Goal: Task Accomplishment & Management: Complete application form

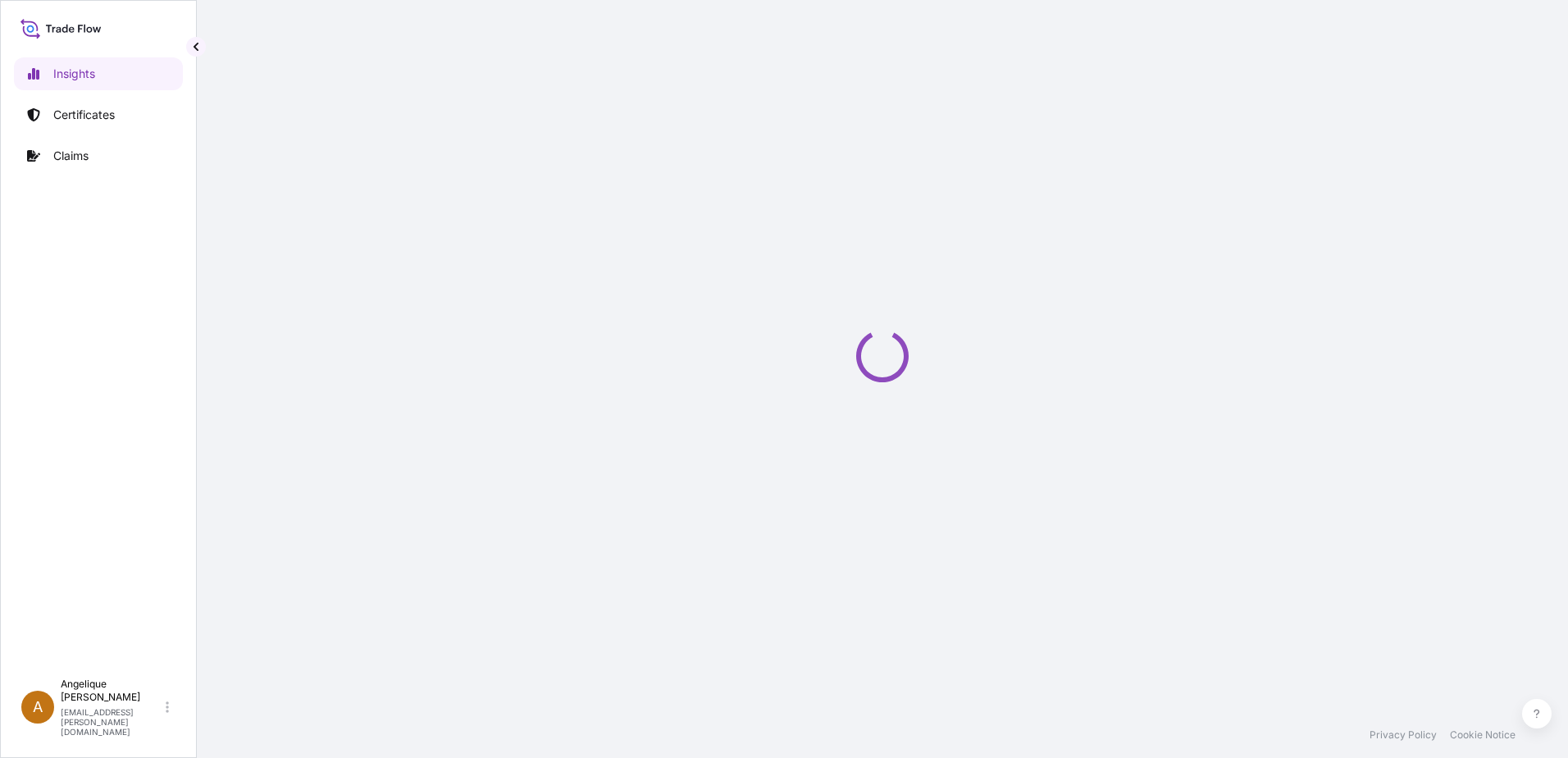
select select "2025"
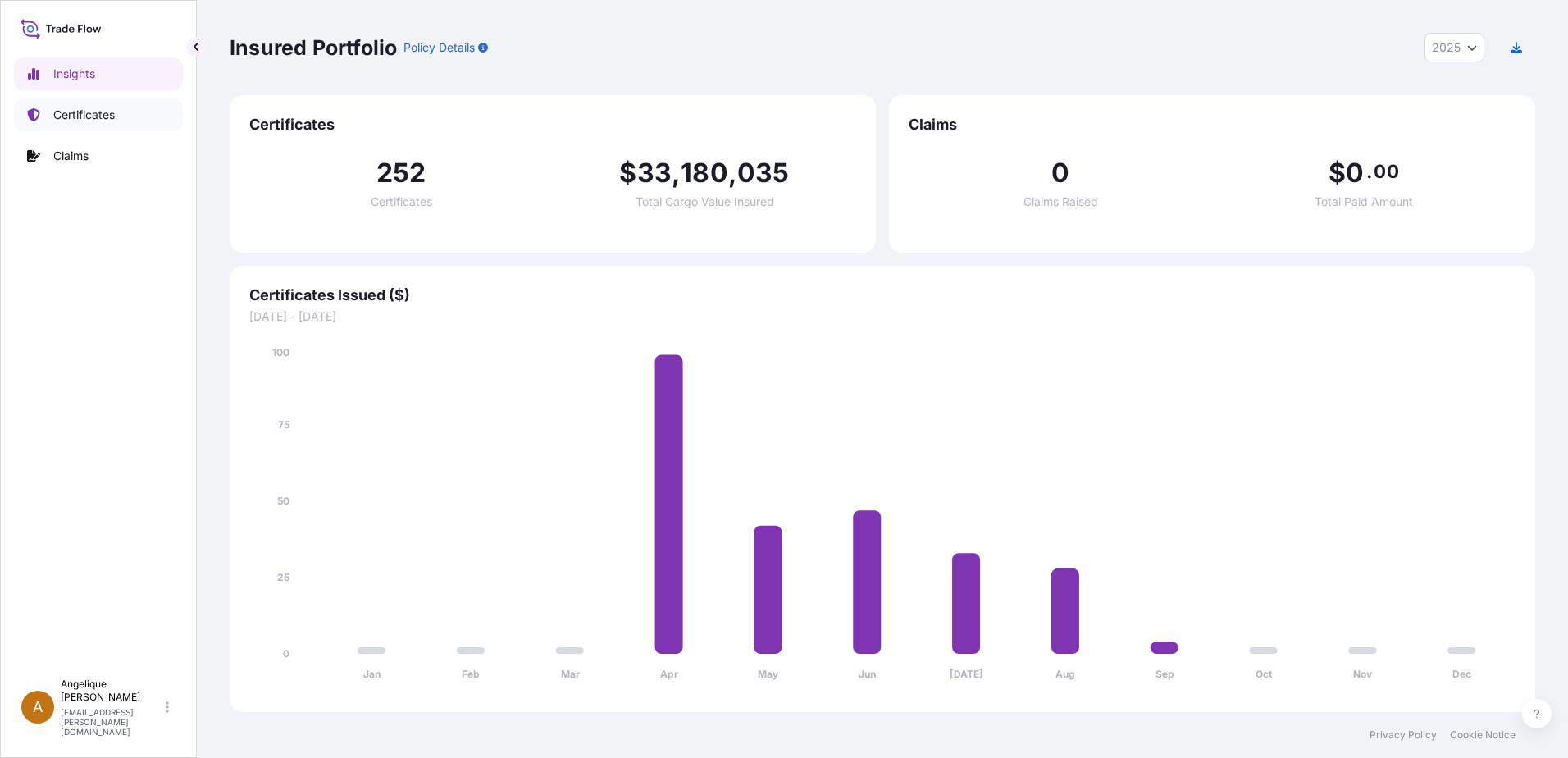
click at [71, 113] on p "Certificates" at bounding box center [83, 115] width 61 height 16
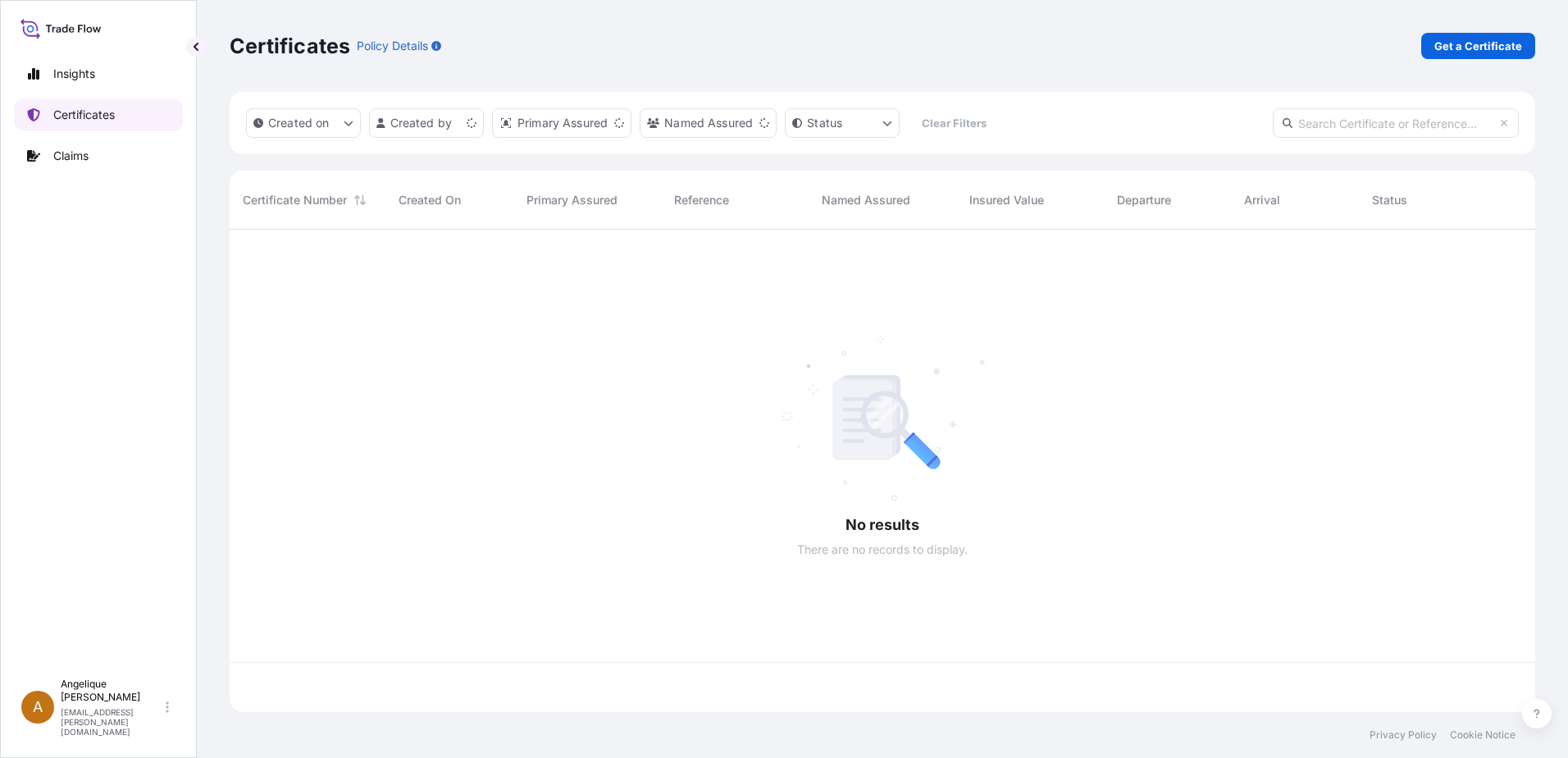
scroll to position [479, 1293]
click at [1468, 48] on p "Get a Certificate" at bounding box center [1479, 46] width 88 height 16
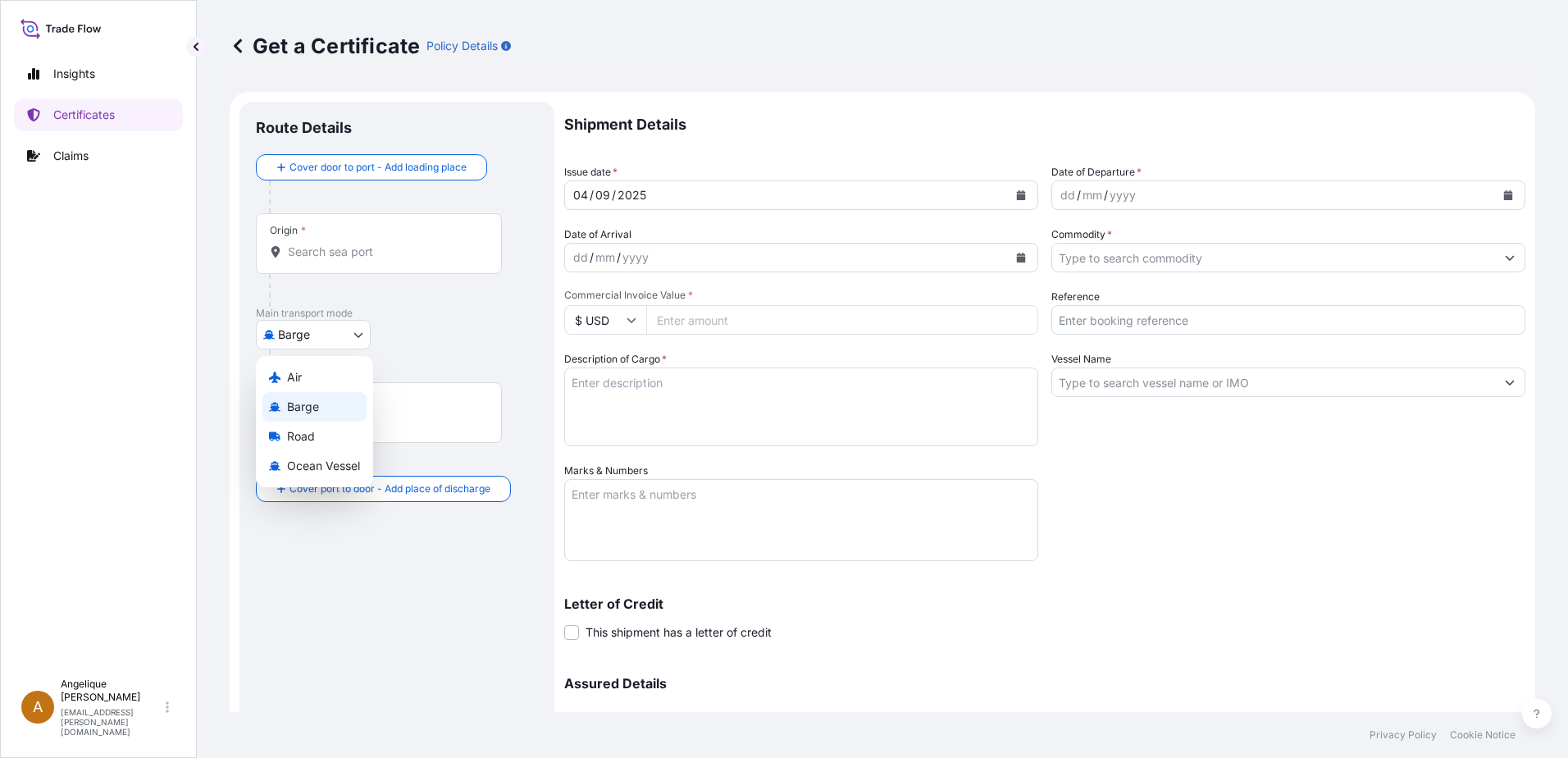
click at [361, 333] on body "Insights Certificates Claims A [PERSON_NAME] [PERSON_NAME][EMAIL_ADDRESS][PERSO…" at bounding box center [784, 379] width 1568 height 758
click at [323, 464] on span "Ocean Vessel" at bounding box center [323, 466] width 73 height 16
select select "Ocean Vessel"
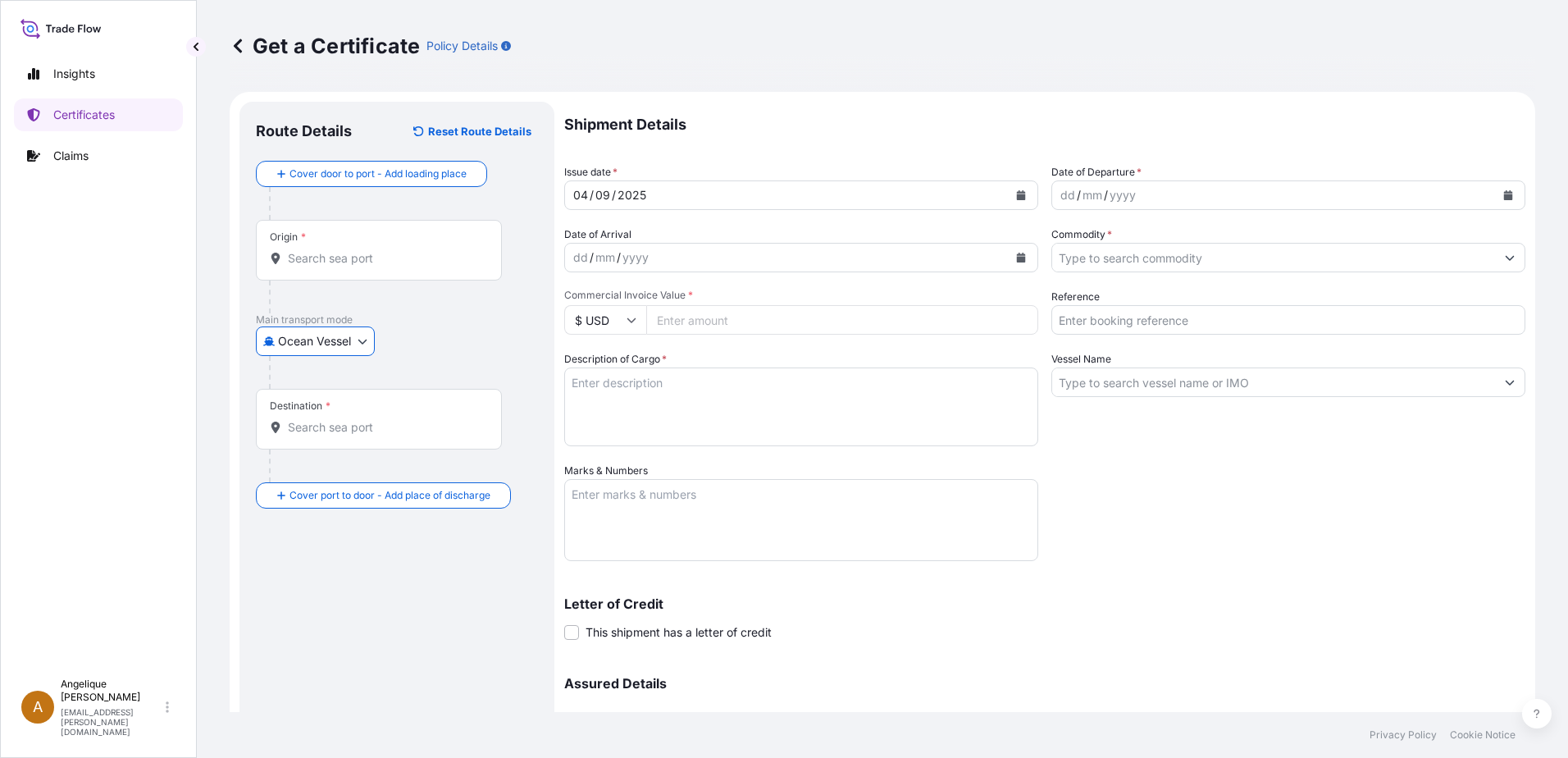
click at [334, 262] on input "Origin *" at bounding box center [384, 258] width 193 height 16
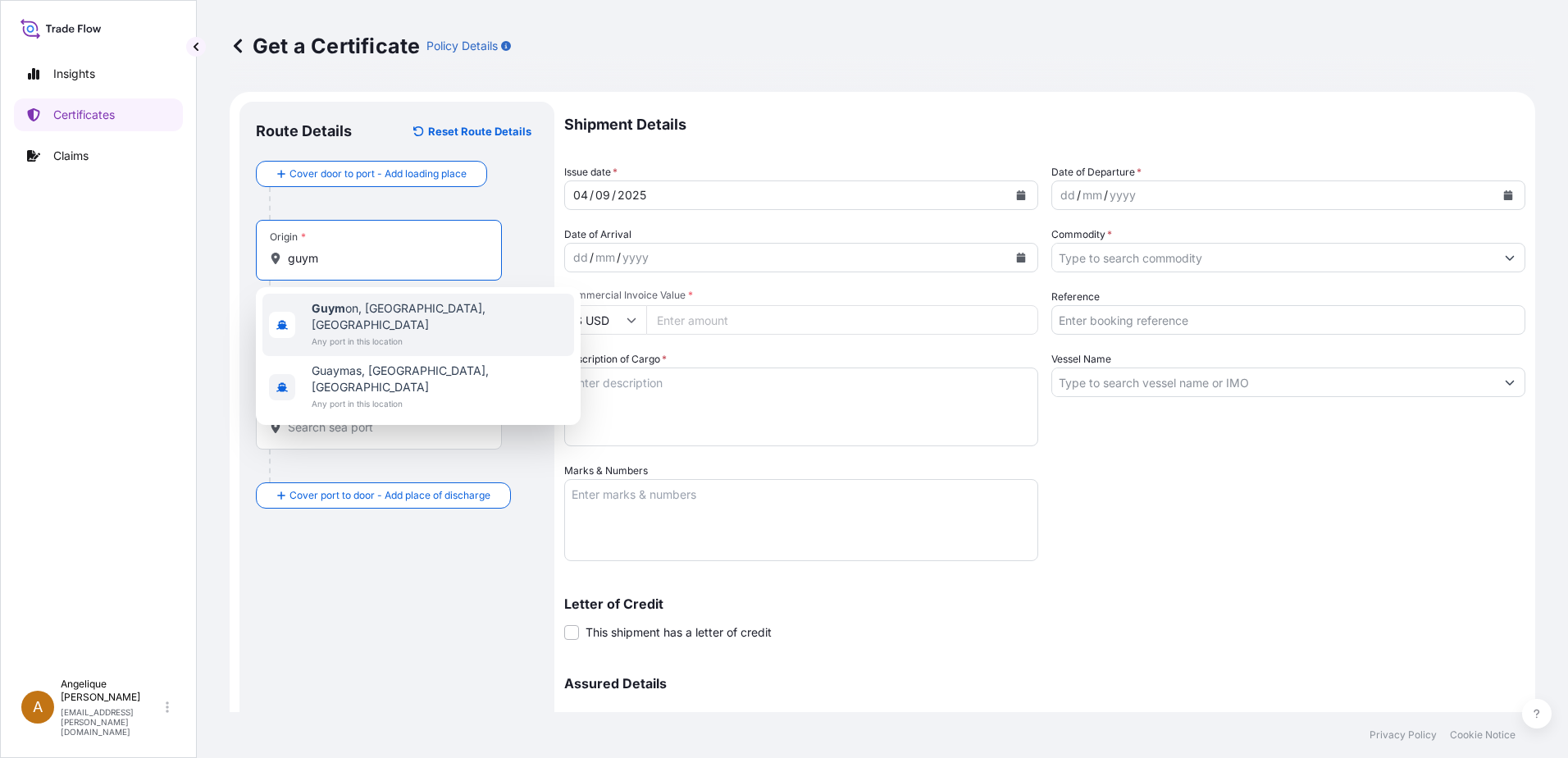
click at [346, 309] on span "Guym on, [GEOGRAPHIC_DATA], [GEOGRAPHIC_DATA]" at bounding box center [439, 317] width 256 height 33
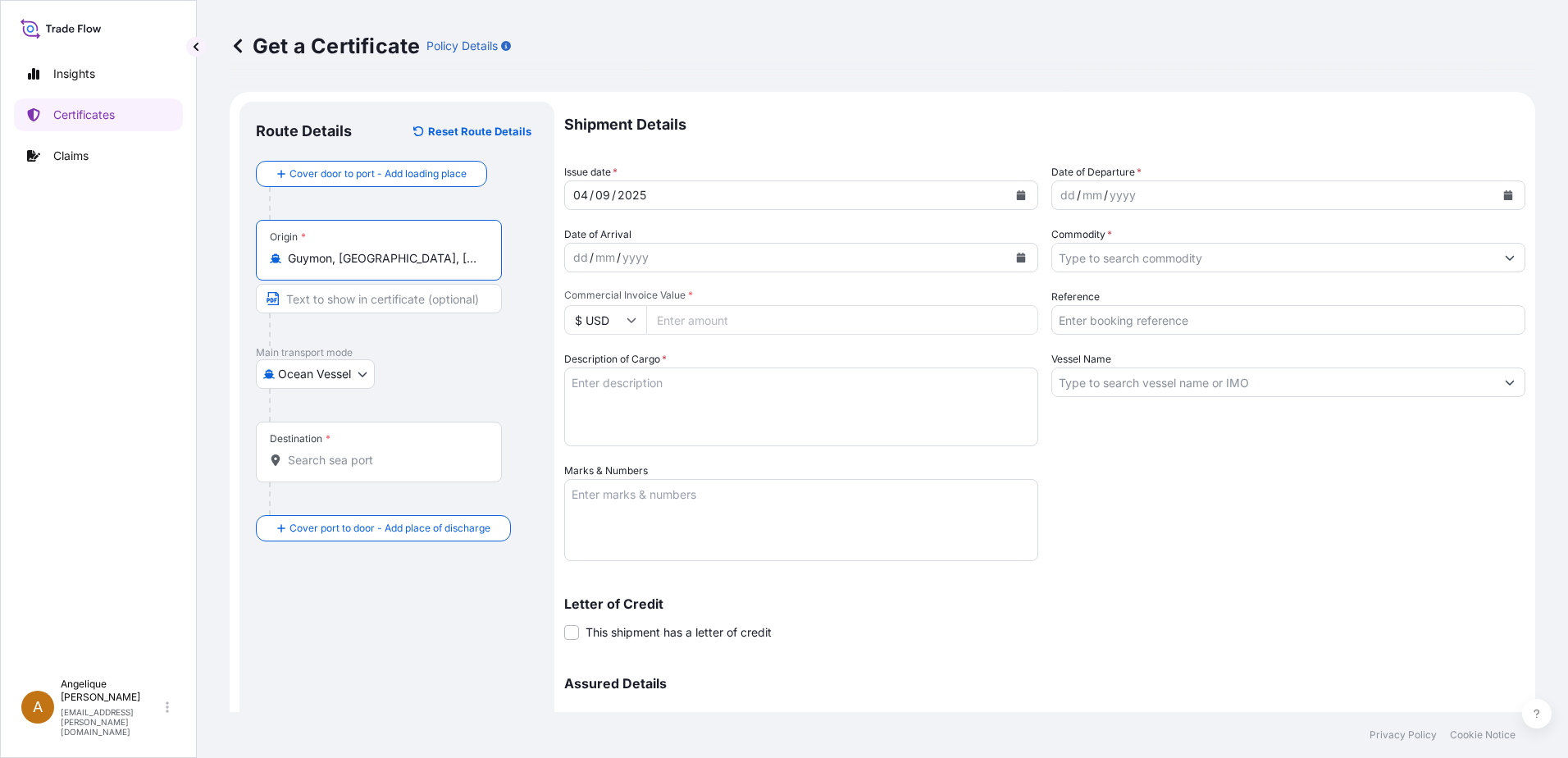
type input "Guymon, [GEOGRAPHIC_DATA], [GEOGRAPHIC_DATA]"
click at [339, 467] on input "Destination *" at bounding box center [384, 460] width 193 height 16
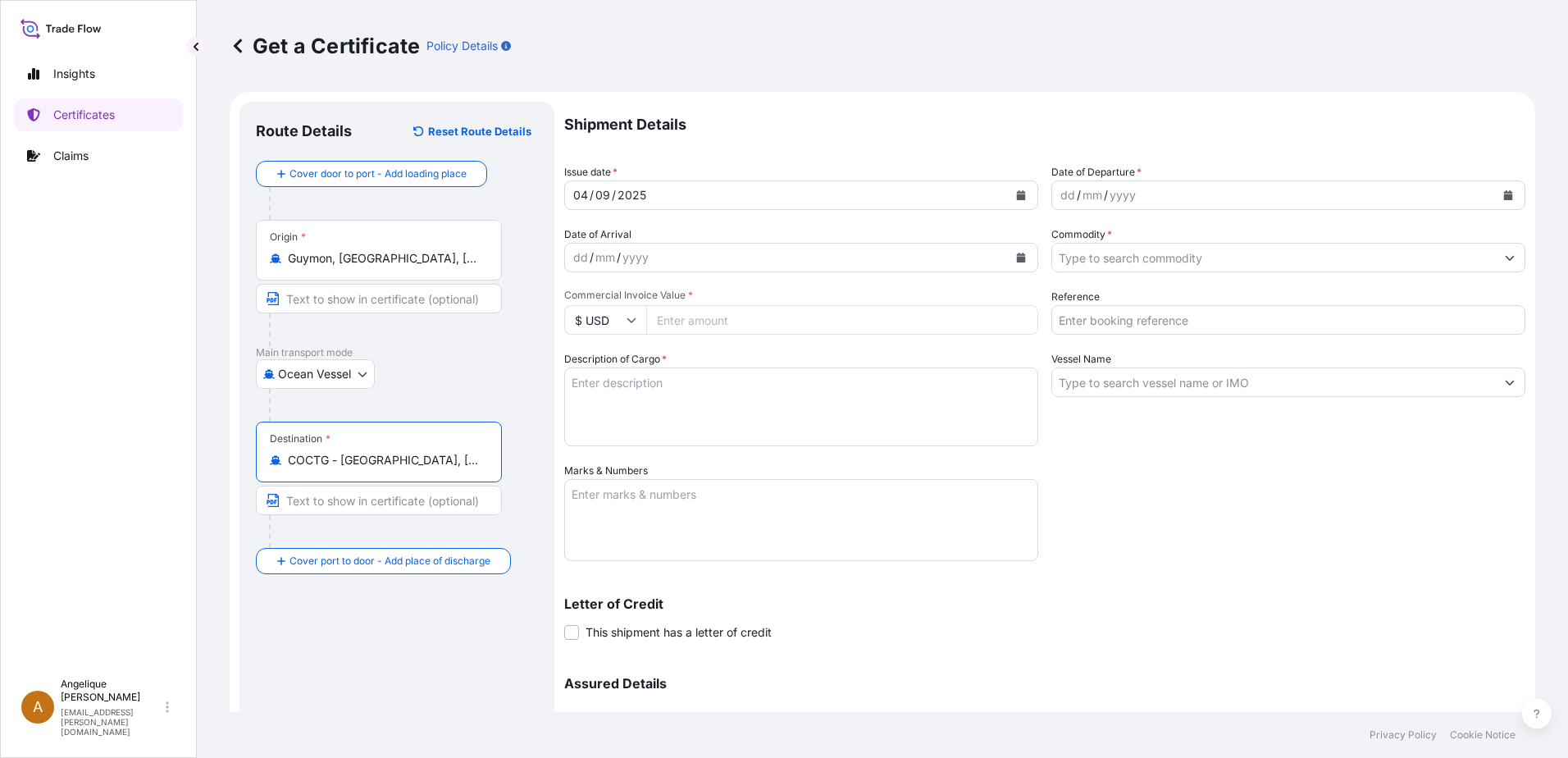
type input "COCTG - [GEOGRAPHIC_DATA], [GEOGRAPHIC_DATA]"
click at [1504, 198] on icon "Calendar" at bounding box center [1509, 195] width 9 height 10
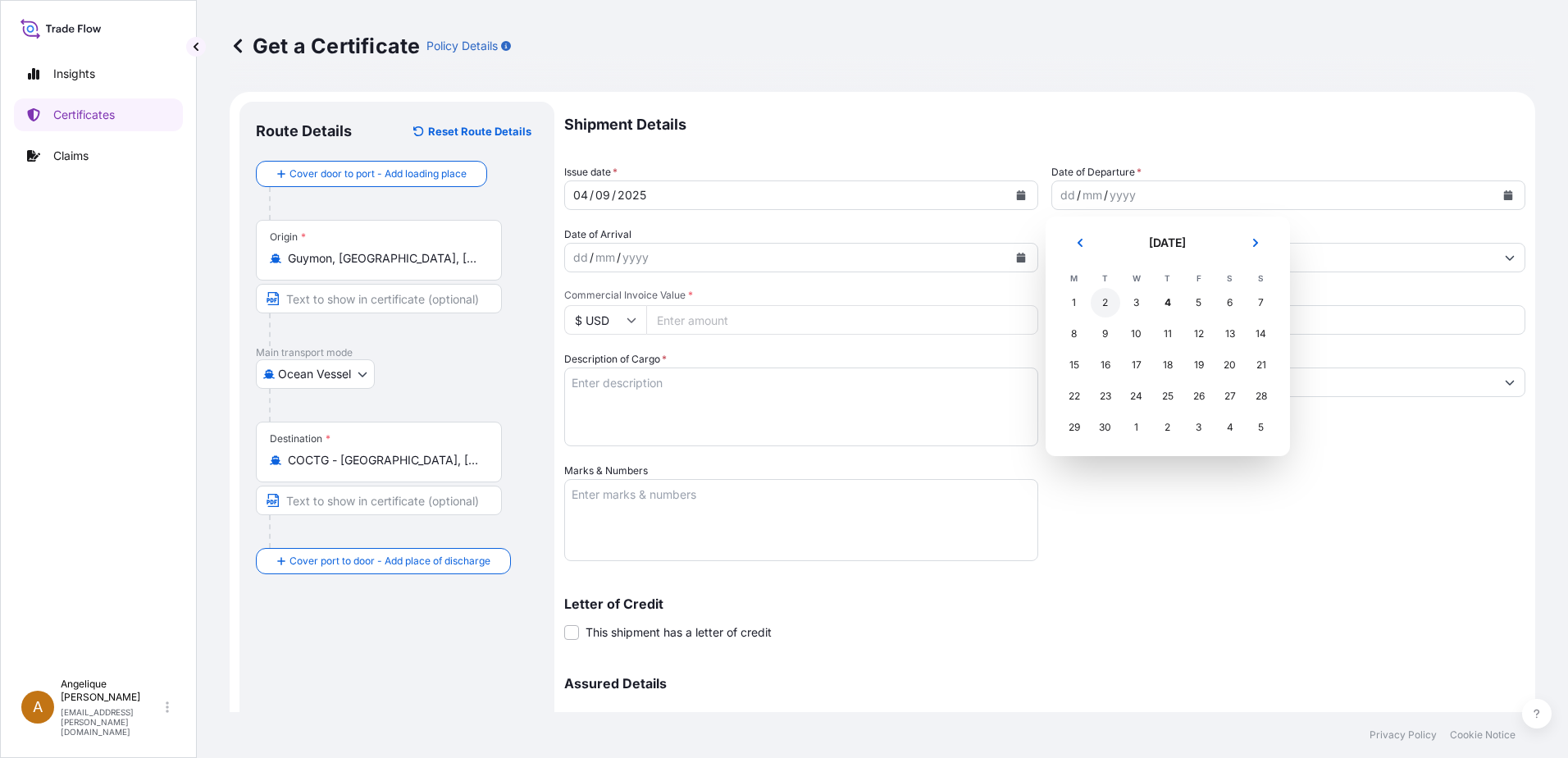
click at [1109, 302] on div "2" at bounding box center [1105, 302] width 29 height 29
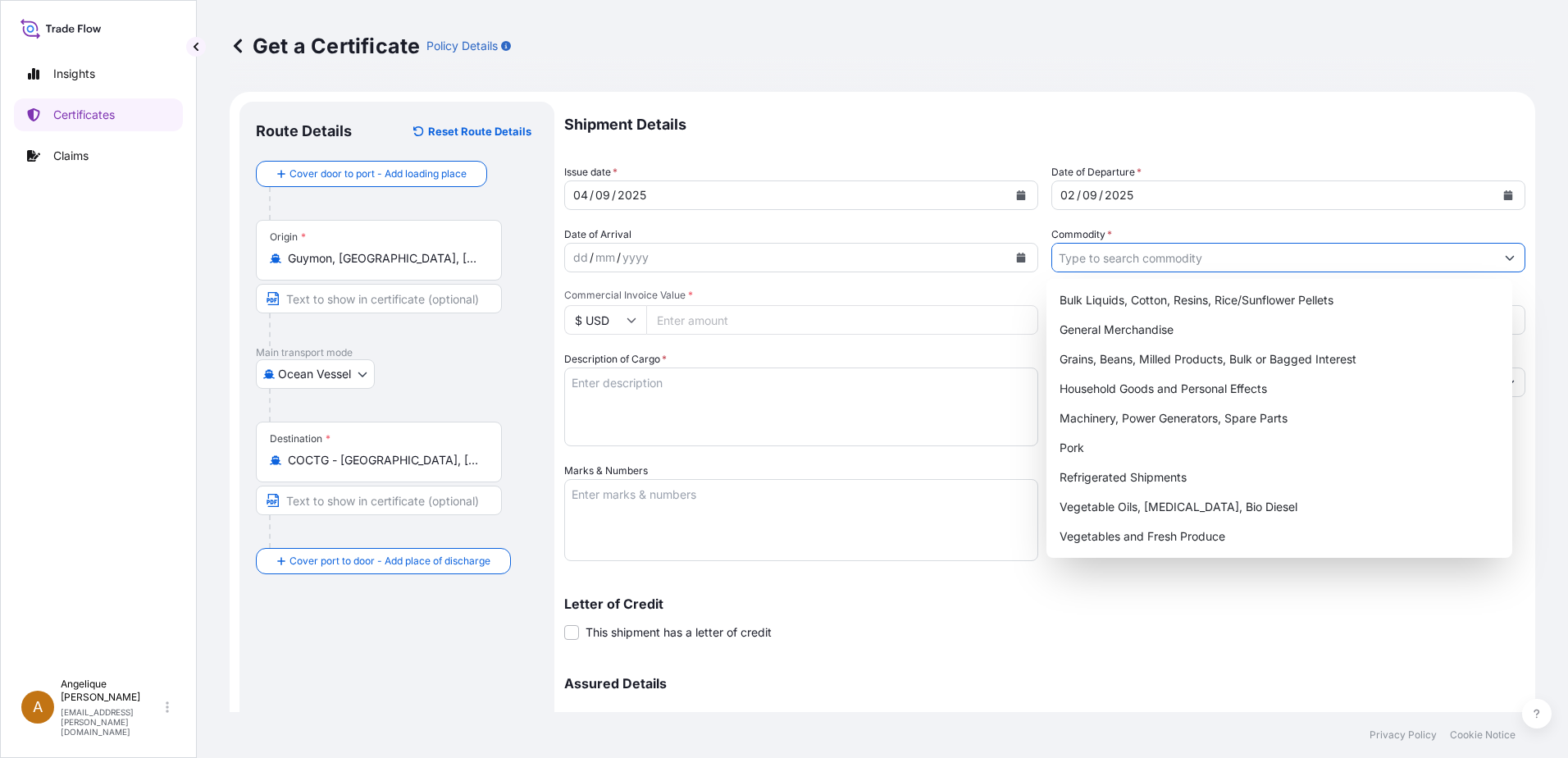
click at [1082, 266] on input "Commodity *" at bounding box center [1273, 258] width 443 height 29
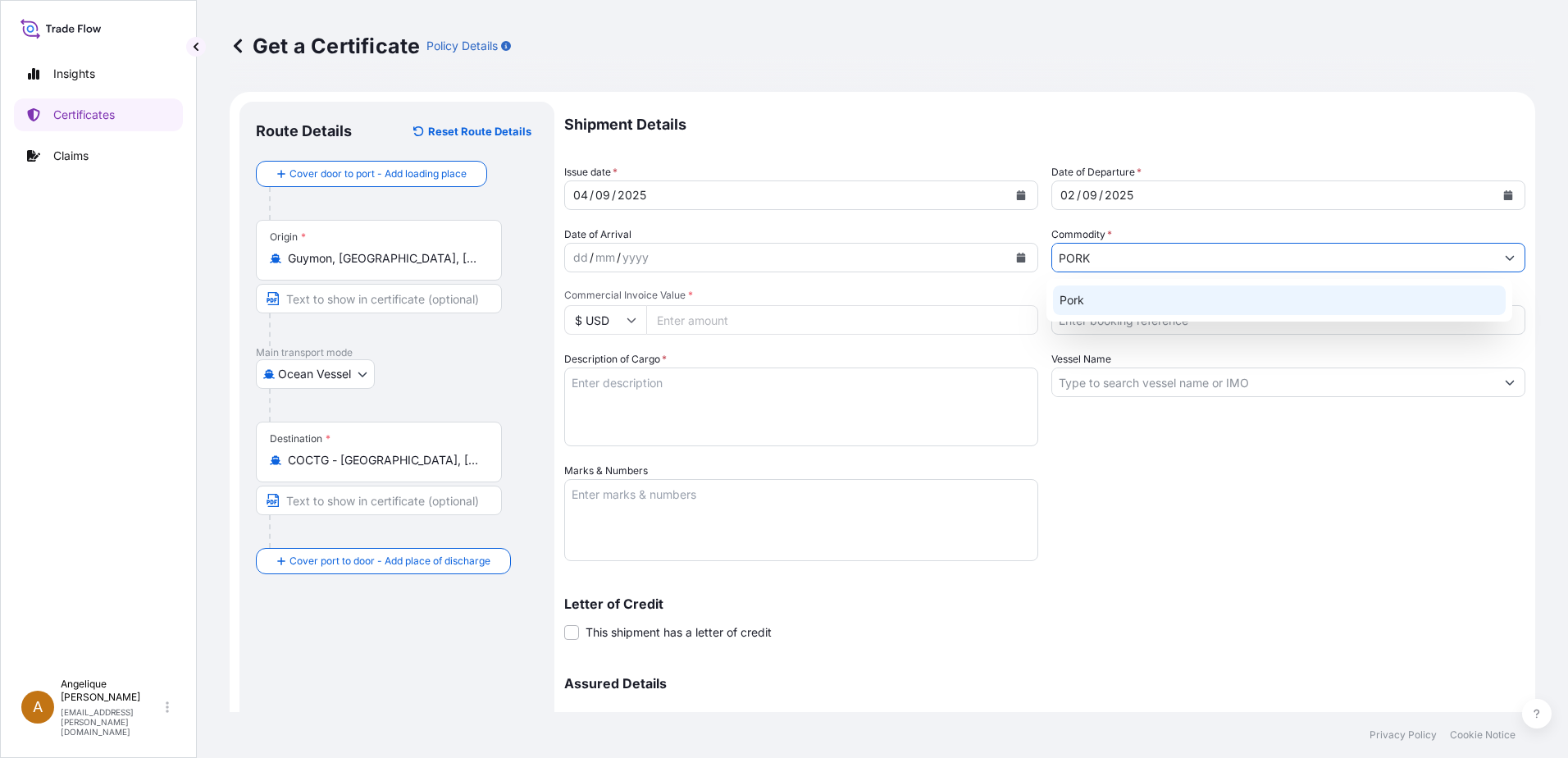
click at [1113, 292] on div "Pork" at bounding box center [1280, 300] width 454 height 29
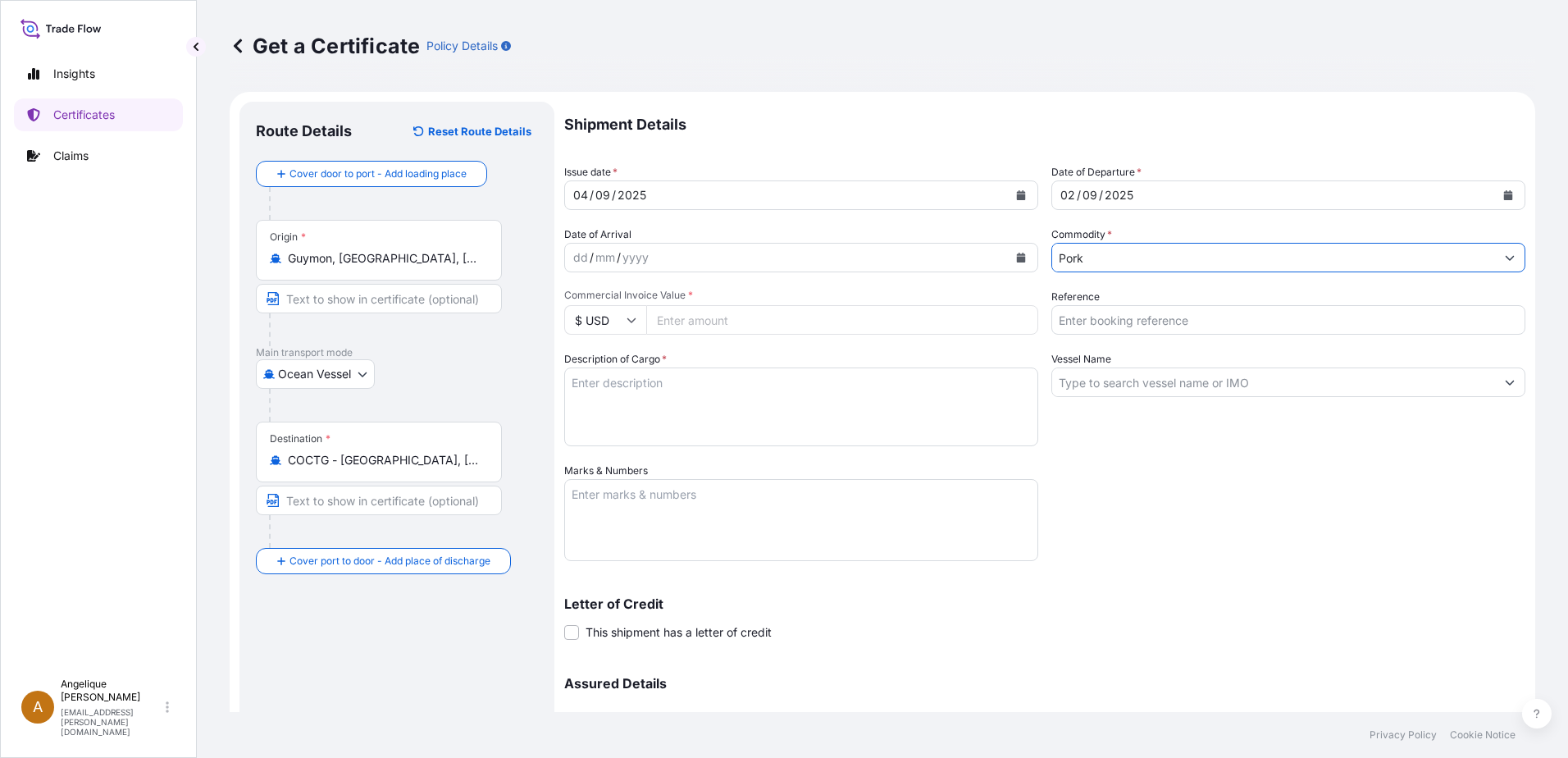
type input "Pork"
click at [672, 321] on input "Commercial Invoice Value *" at bounding box center [842, 320] width 392 height 29
type input "75217.75"
type input "2902960"
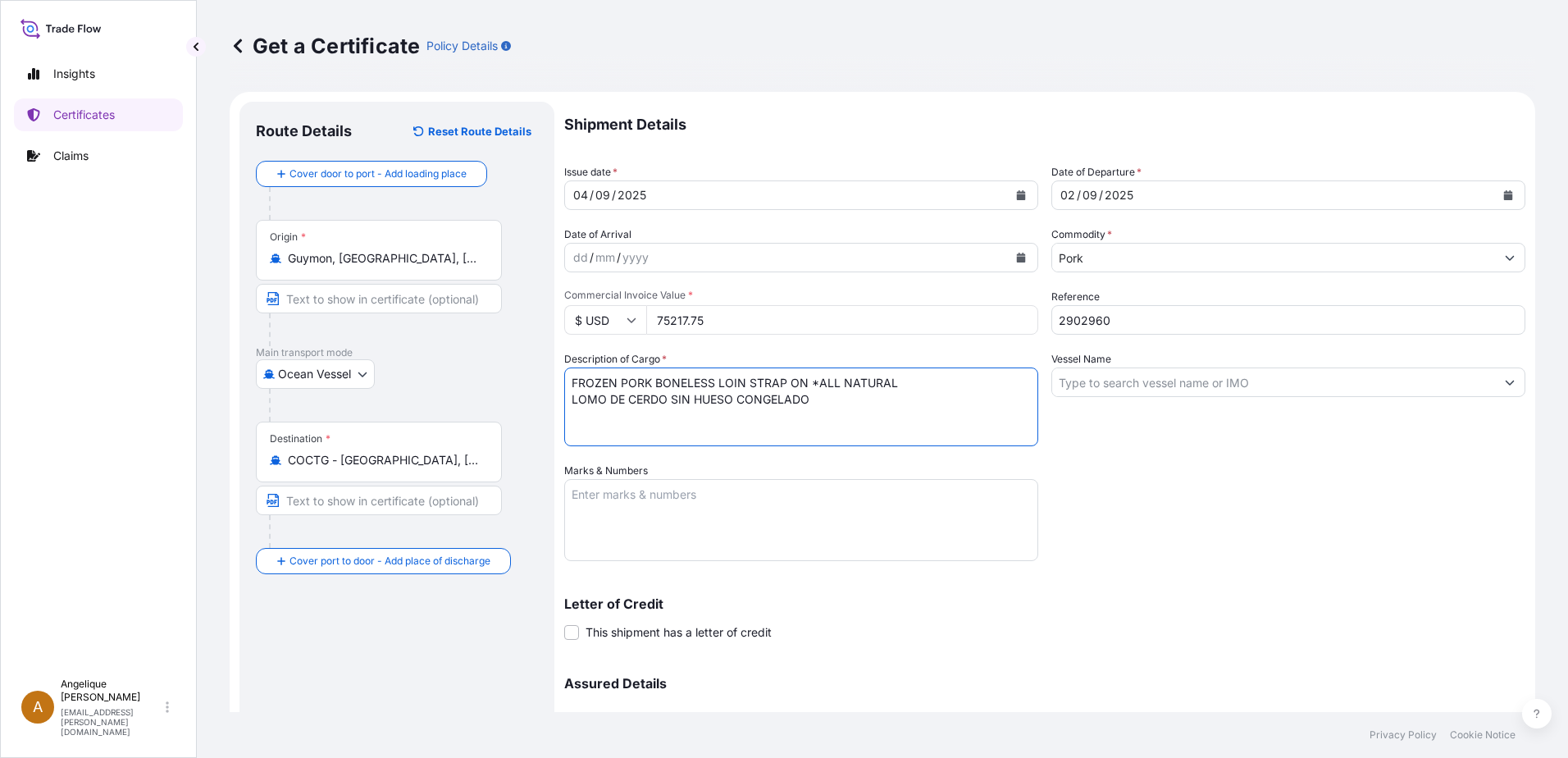
type textarea "FROZEN PORK BONELESS LOIN STRAP ON *ALL NATURAL LOMO DE CERDO SIN HUESO CONGELA…"
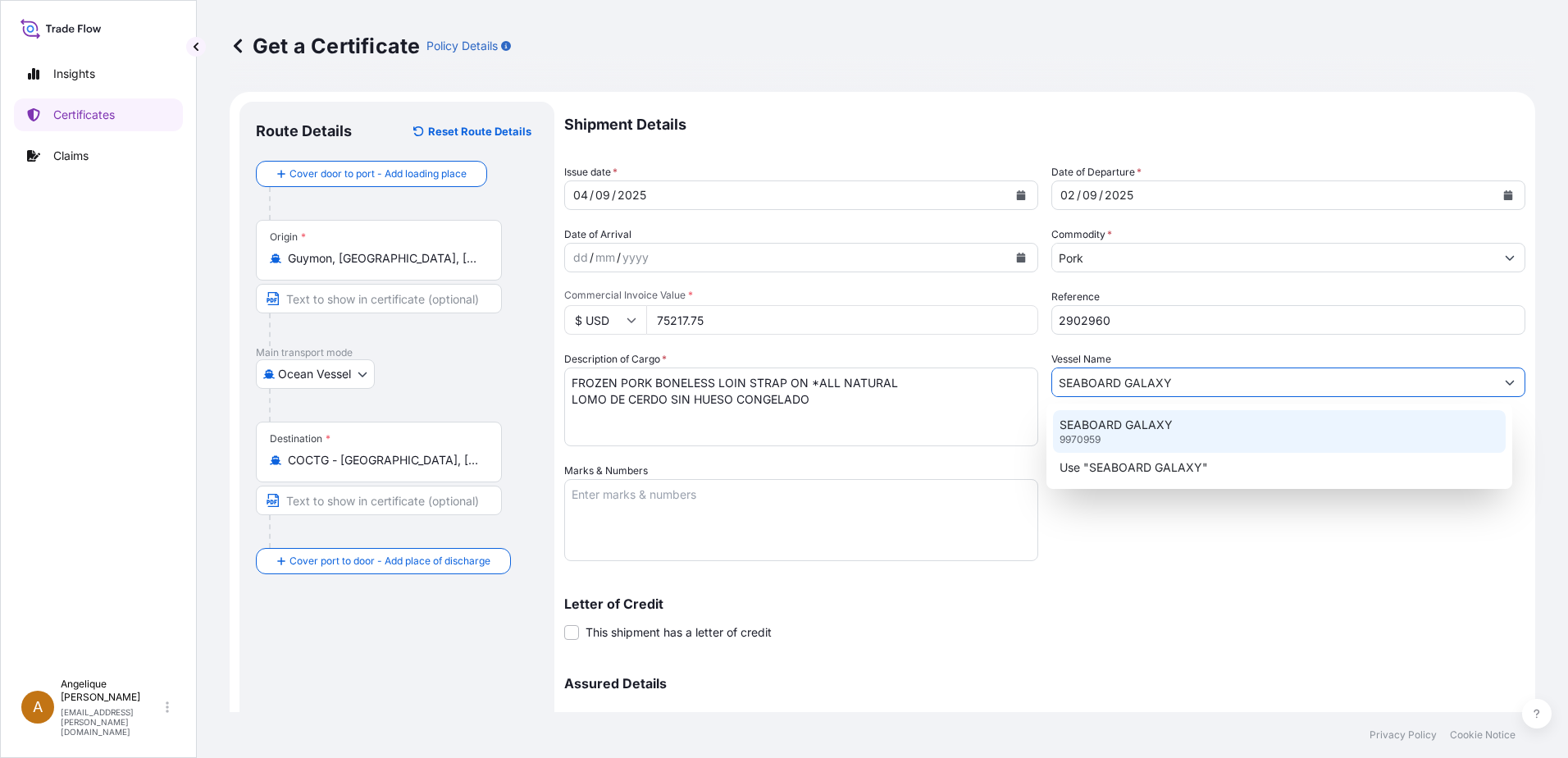
click at [1193, 435] on div "SEABOARD GALAXY 9970959" at bounding box center [1280, 431] width 454 height 43
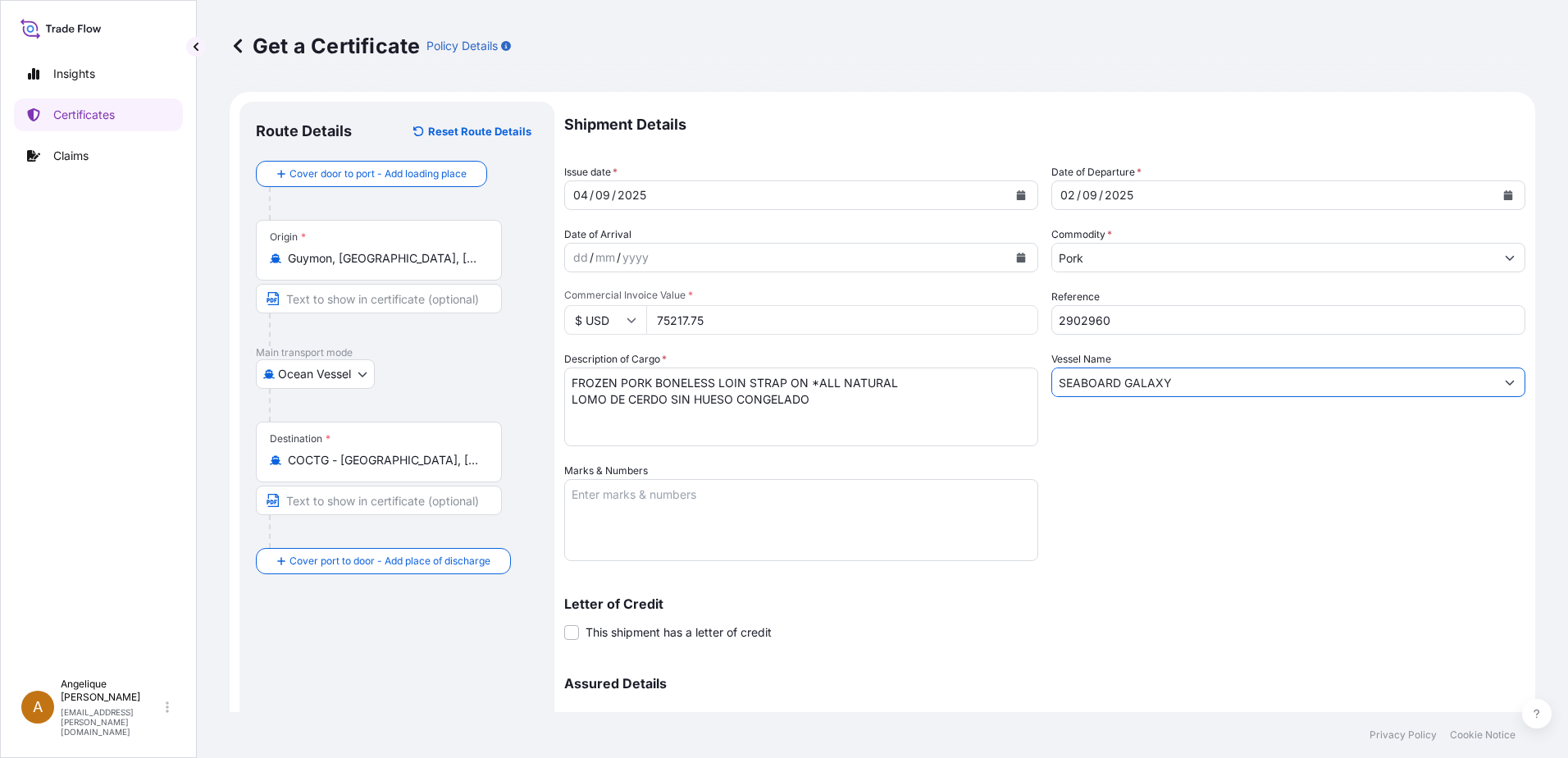
type input "SEABOARD GALAXY"
click at [669, 504] on textarea "Marks & Numbers" at bounding box center [800, 521] width 474 height 82
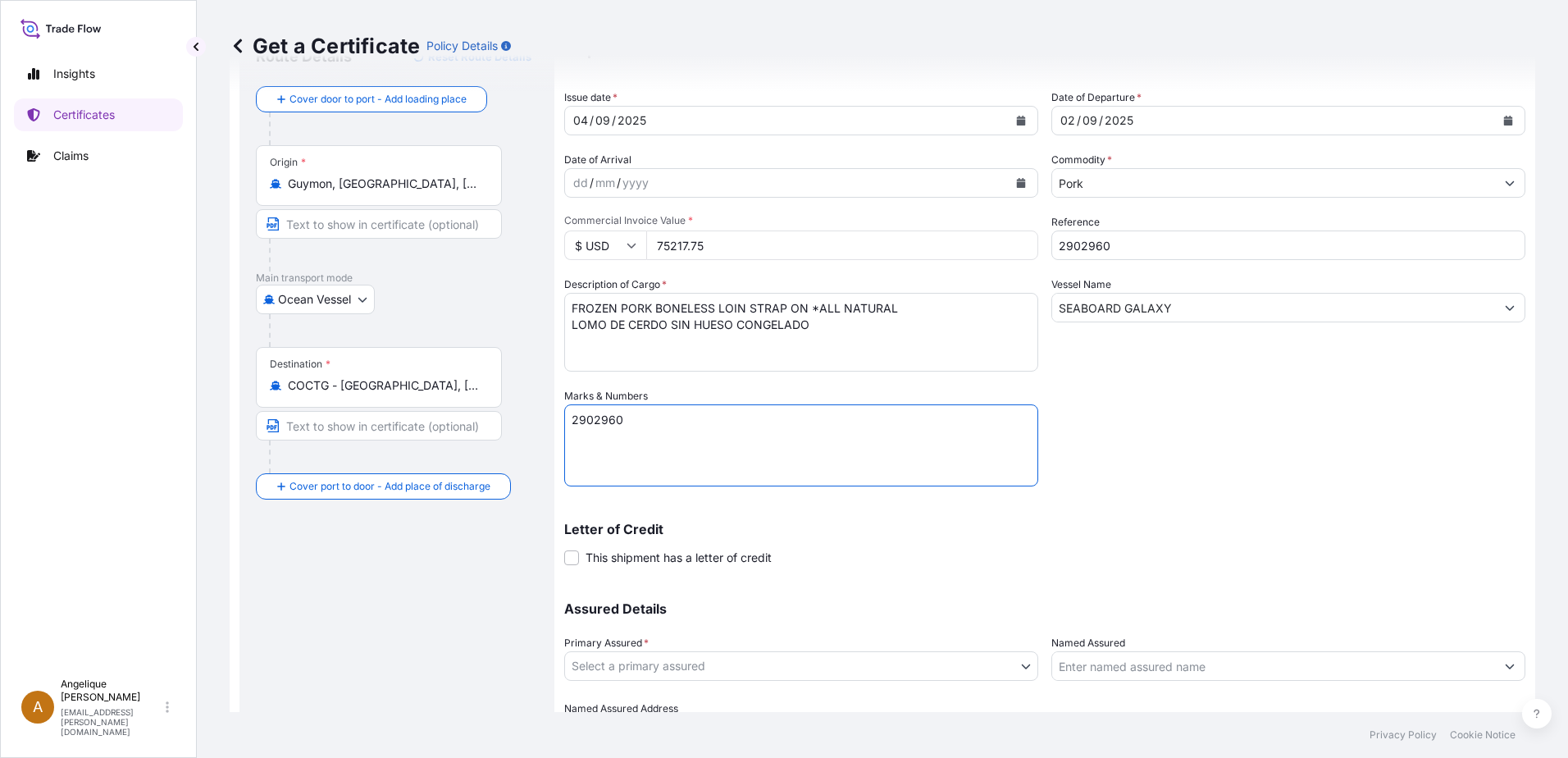
scroll to position [164, 0]
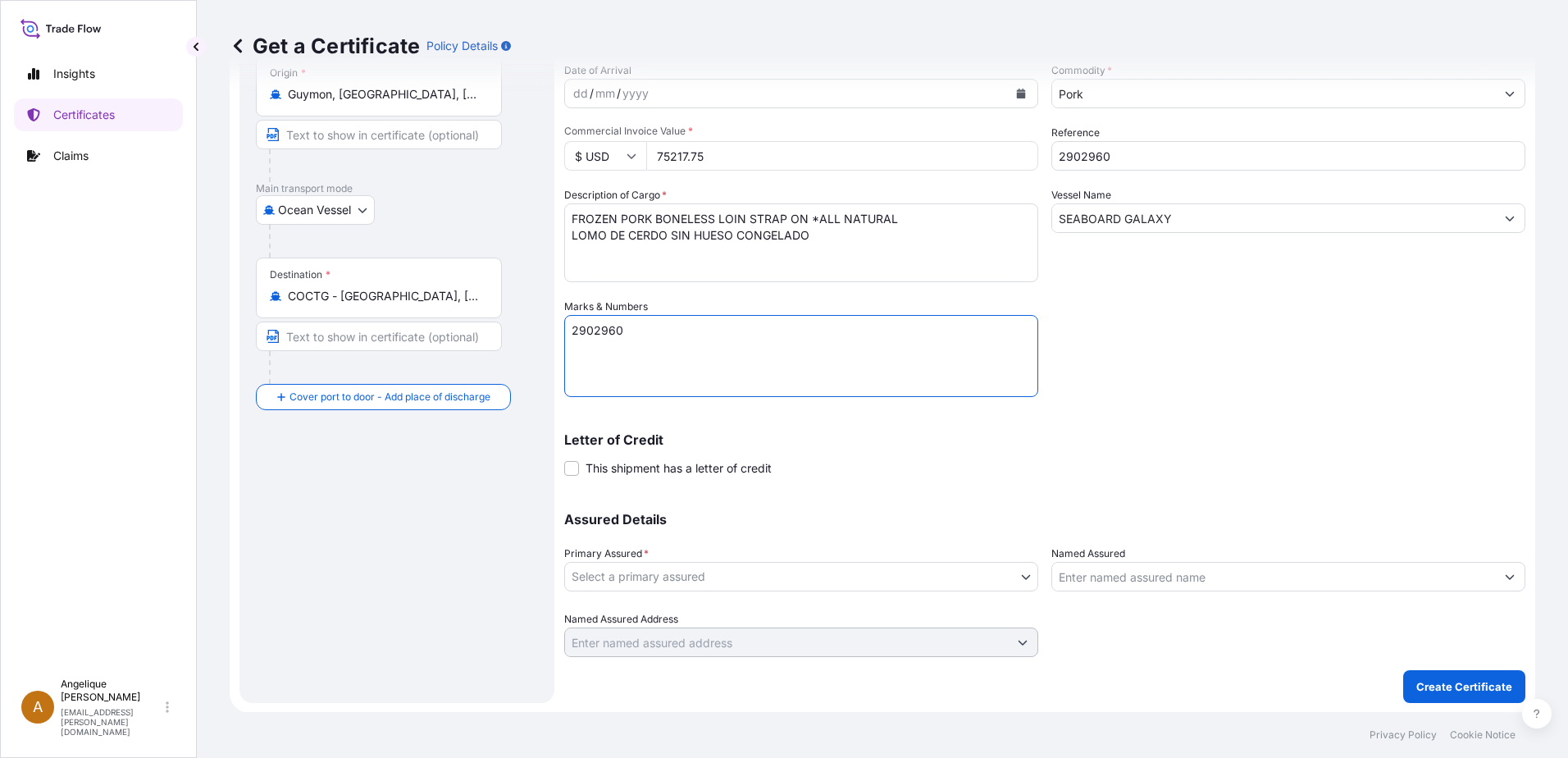
type textarea "2902960"
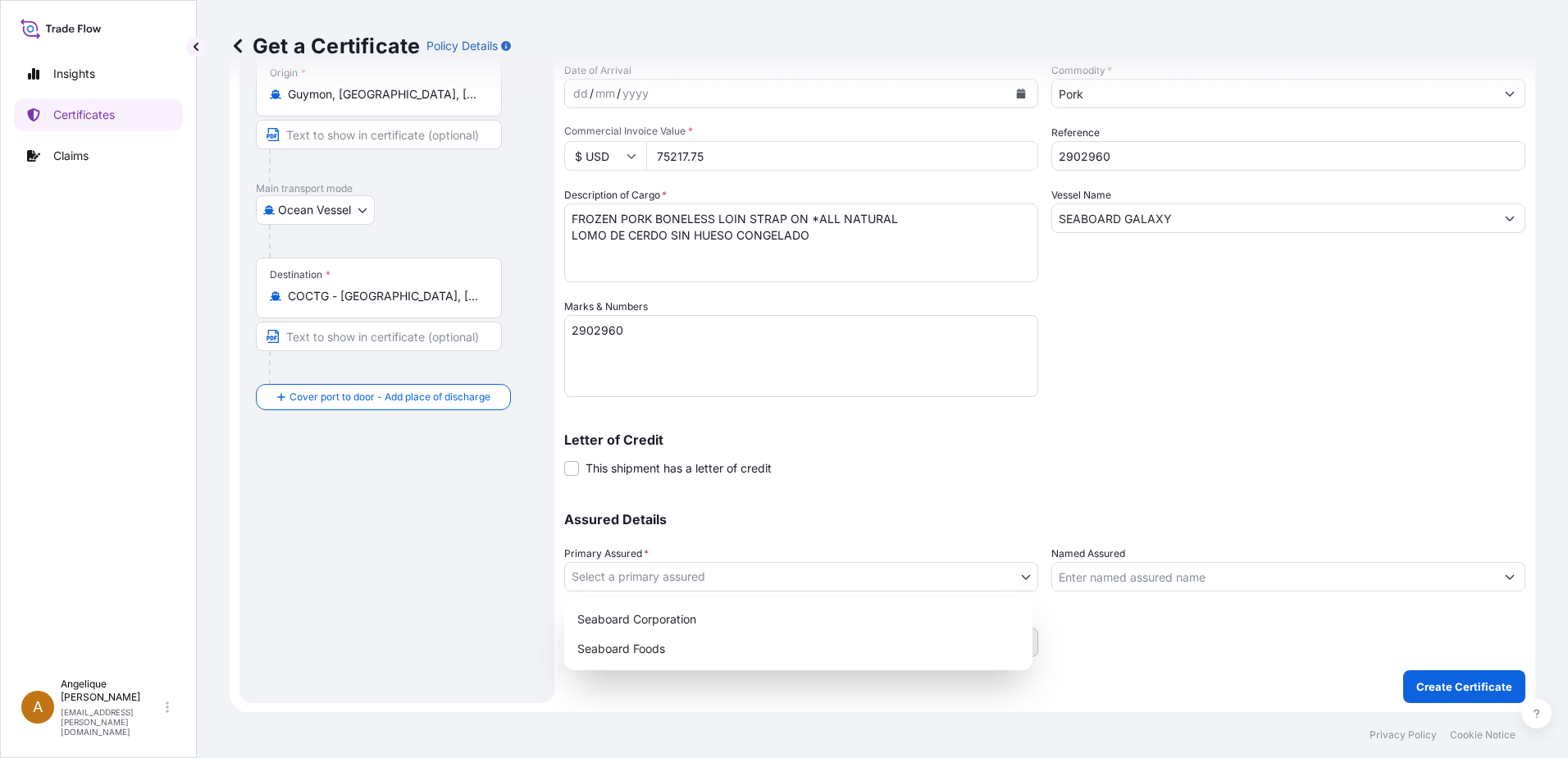
click at [773, 571] on body "Insights Certificates Claims A [PERSON_NAME] [PERSON_NAME][EMAIL_ADDRESS][PERSO…" at bounding box center [784, 379] width 1568 height 758
click at [682, 650] on div "Seaboard Foods" at bounding box center [798, 649] width 455 height 29
select select "31638"
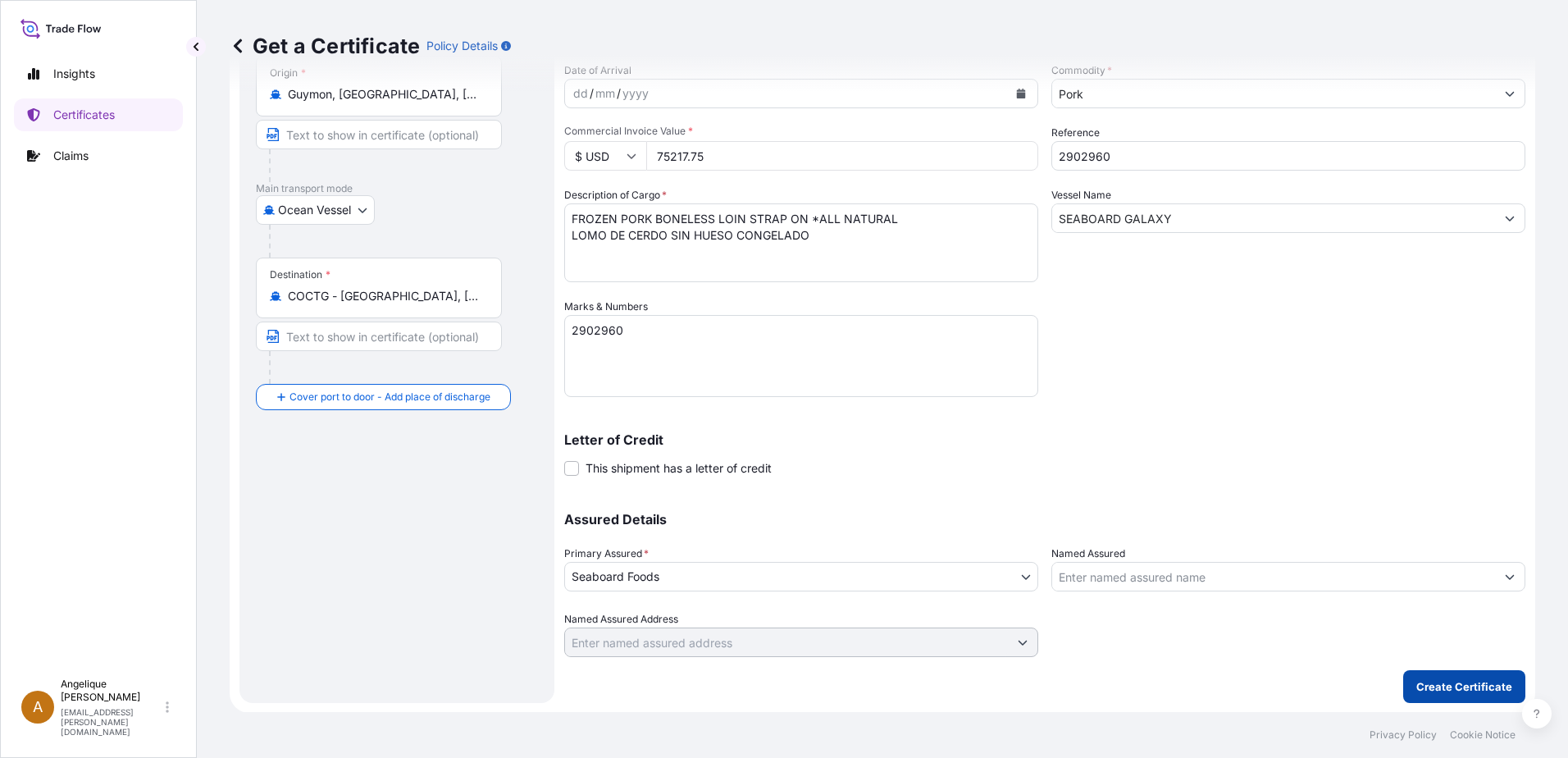
click at [1419, 676] on button "Create Certificate" at bounding box center [1464, 687] width 122 height 33
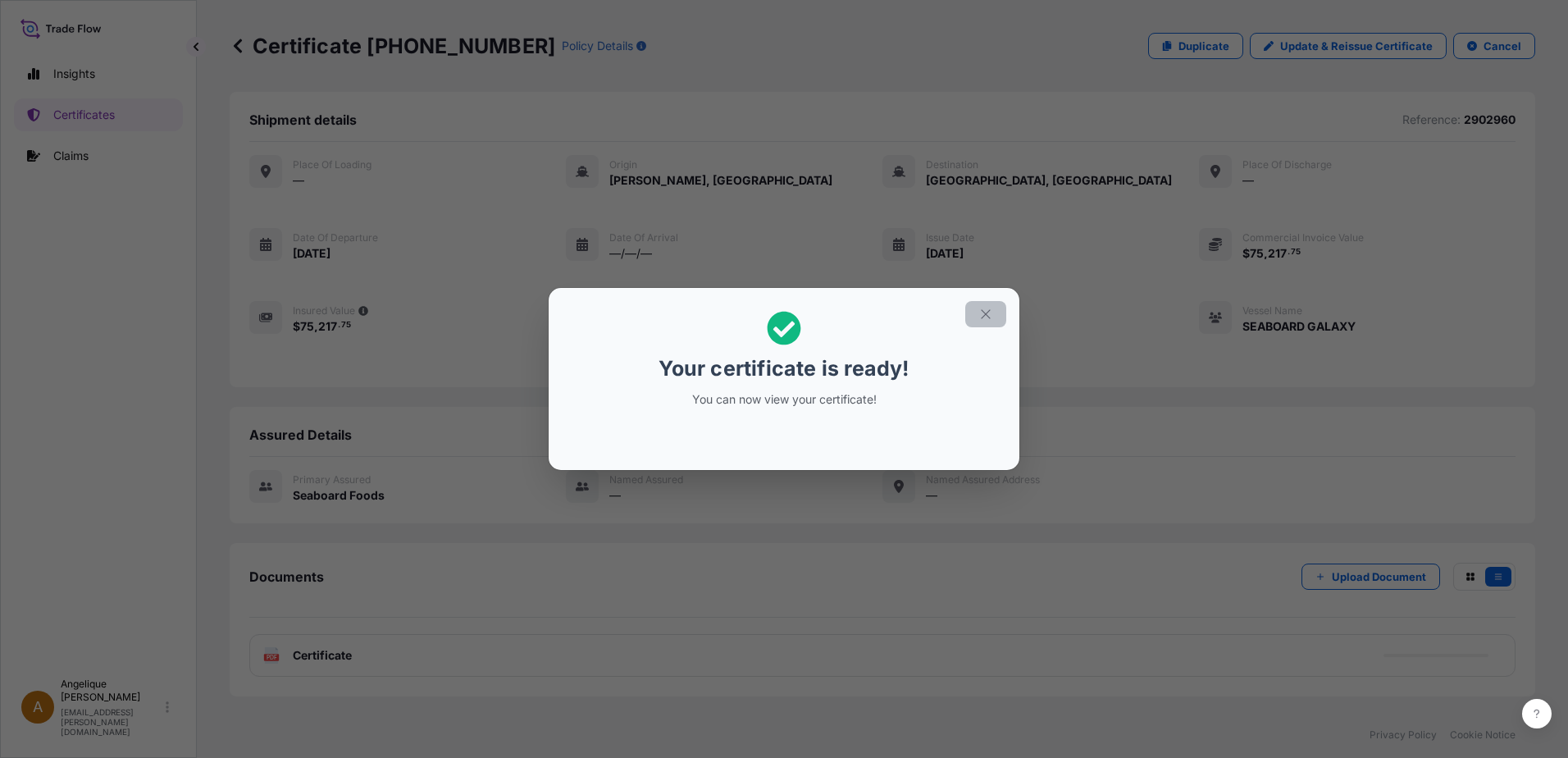
click at [989, 319] on icon "button" at bounding box center [986, 314] width 15 height 15
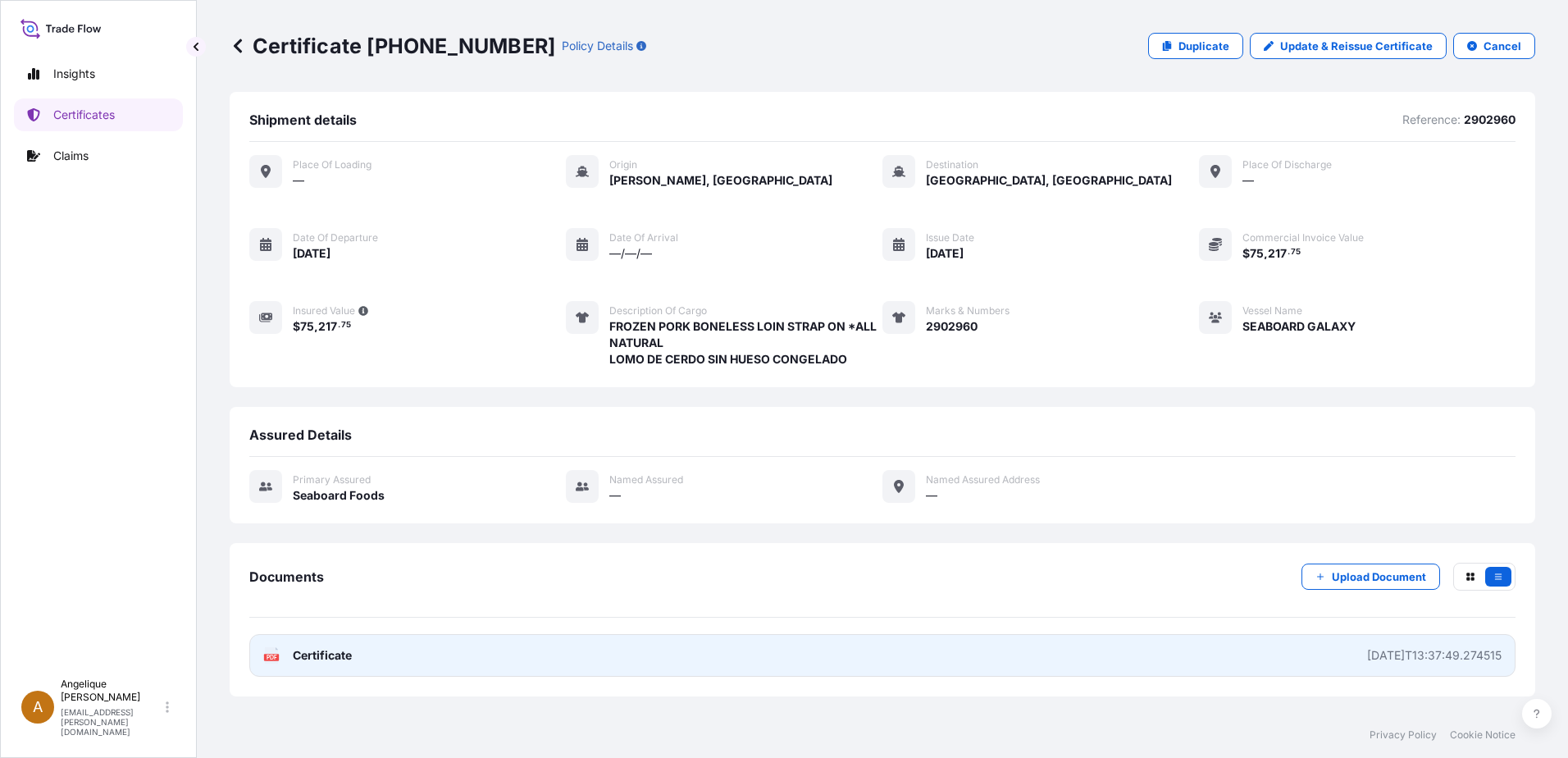
click at [879, 647] on link "PDF Certificate [DATE]T13:37:49.274515" at bounding box center [882, 656] width 1266 height 43
